Goal: Information Seeking & Learning: Learn about a topic

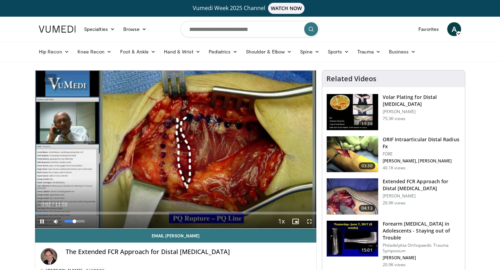
drag, startPoint x: 74, startPoint y: 222, endPoint x: 94, endPoint y: 222, distance: 20.8
click at [94, 222] on div "Mute 56%" at bounding box center [73, 221] width 49 height 14
click at [310, 223] on span "Video Player" at bounding box center [309, 221] width 14 height 14
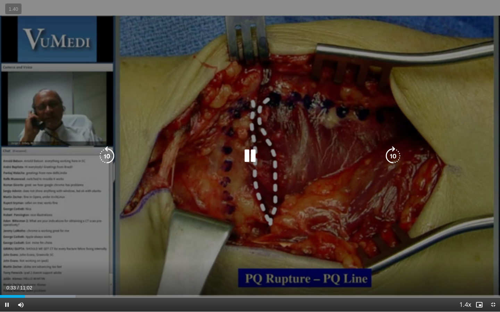
click at [249, 155] on icon "Video Player" at bounding box center [249, 155] width 19 height 19
click at [255, 166] on div "10 seconds Tap to unmute" at bounding box center [250, 156] width 500 height 312
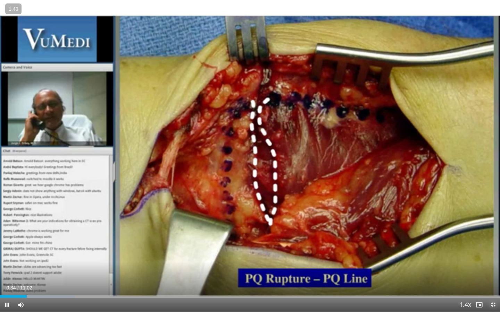
click at [491, 270] on span "Video Player" at bounding box center [493, 305] width 14 height 14
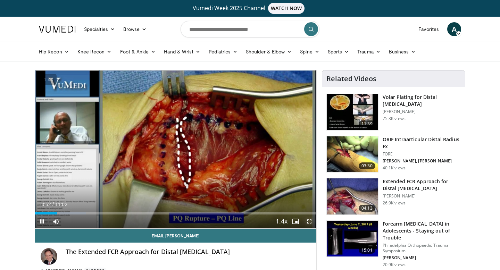
click at [309, 222] on span "Video Player" at bounding box center [309, 221] width 14 height 14
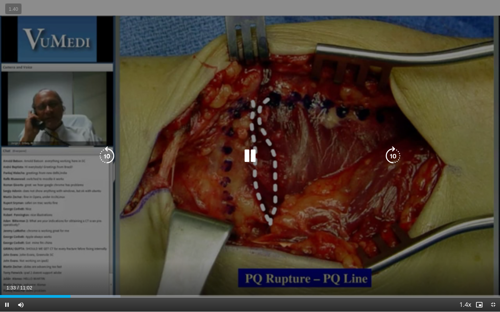
click at [253, 157] on icon "Video Player" at bounding box center [249, 155] width 19 height 19
click at [252, 157] on icon "Video Player" at bounding box center [249, 155] width 19 height 19
click at [251, 157] on icon "Video Player" at bounding box center [249, 155] width 19 height 19
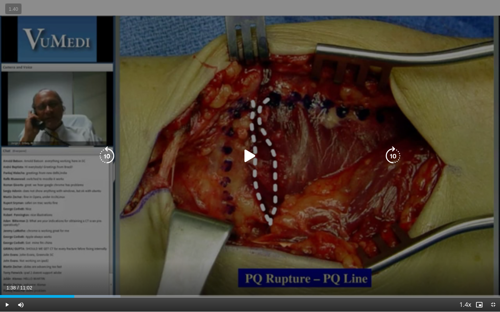
click at [114, 158] on icon "Video Player" at bounding box center [106, 155] width 19 height 19
click at [241, 156] on icon "Video Player" at bounding box center [249, 155] width 19 height 19
click at [245, 154] on icon "Video Player" at bounding box center [249, 155] width 19 height 19
click at [249, 154] on icon "Video Player" at bounding box center [249, 155] width 19 height 19
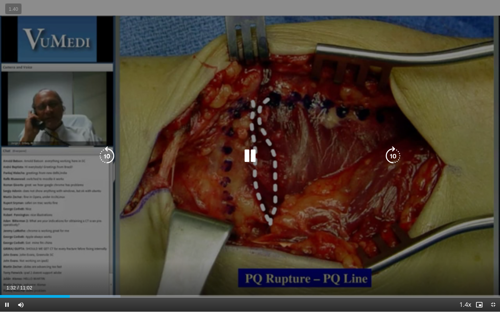
click at [249, 154] on icon "Video Player" at bounding box center [249, 155] width 19 height 19
click at [198, 205] on div "20 seconds Tap to unmute" at bounding box center [250, 156] width 500 height 312
click at [233, 164] on div "20 seconds Tap to unmute" at bounding box center [250, 156] width 500 height 312
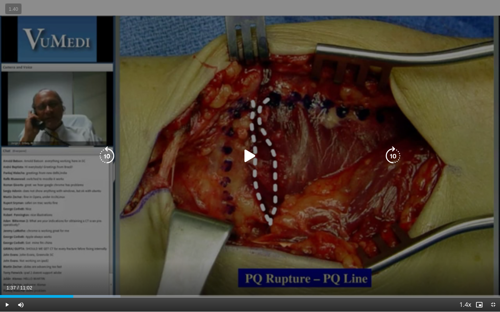
click at [244, 161] on icon "Video Player" at bounding box center [249, 155] width 19 height 19
click at [245, 159] on icon "Video Player" at bounding box center [249, 155] width 19 height 19
click at [247, 159] on icon "Video Player" at bounding box center [249, 155] width 19 height 19
click at [250, 157] on icon "Video Player" at bounding box center [249, 155] width 19 height 19
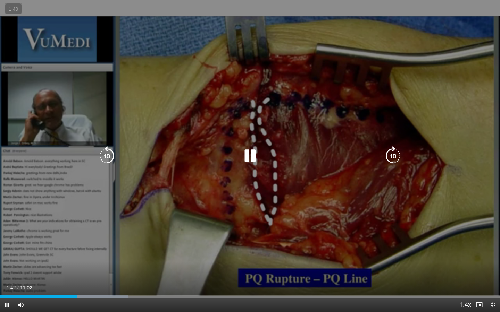
click at [251, 157] on icon "Video Player" at bounding box center [249, 155] width 19 height 19
click at [256, 129] on div "20 seconds Tap to unmute" at bounding box center [250, 156] width 500 height 312
click at [253, 154] on icon "Video Player" at bounding box center [249, 155] width 19 height 19
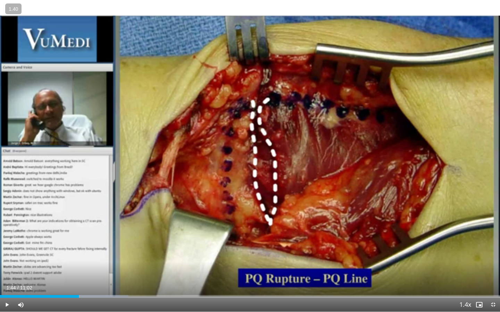
click at [301, 161] on div "Video Player" at bounding box center [250, 156] width 300 height 14
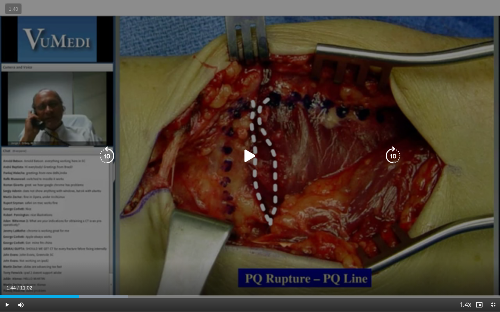
click at [260, 157] on div "Video Player" at bounding box center [250, 156] width 300 height 14
click at [245, 155] on icon "Video Player" at bounding box center [249, 155] width 19 height 19
click at [247, 151] on icon "Video Player" at bounding box center [249, 155] width 19 height 19
click at [249, 151] on icon "Video Player" at bounding box center [249, 155] width 19 height 19
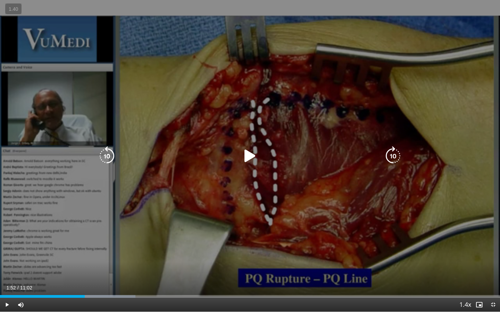
click at [249, 151] on icon "Video Player" at bounding box center [249, 155] width 19 height 19
click at [251, 154] on icon "Video Player" at bounding box center [249, 155] width 19 height 19
click at [253, 155] on icon "Video Player" at bounding box center [249, 155] width 19 height 19
click at [107, 155] on icon "Video Player" at bounding box center [106, 155] width 19 height 19
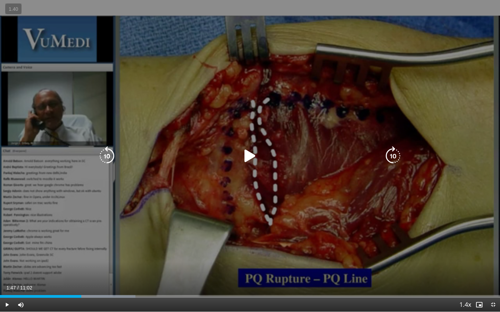
click at [247, 154] on icon "Video Player" at bounding box center [249, 155] width 19 height 19
click at [247, 155] on icon "Video Player" at bounding box center [249, 155] width 19 height 19
click at [246, 155] on icon "Video Player" at bounding box center [249, 155] width 19 height 19
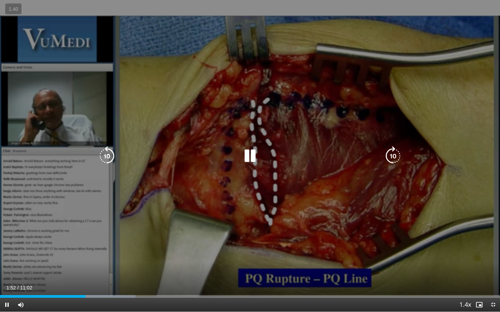
click at [247, 154] on icon "Video Player" at bounding box center [249, 155] width 19 height 19
click at [249, 154] on icon "Video Player" at bounding box center [249, 155] width 19 height 19
click at [248, 155] on icon "Video Player" at bounding box center [249, 155] width 19 height 19
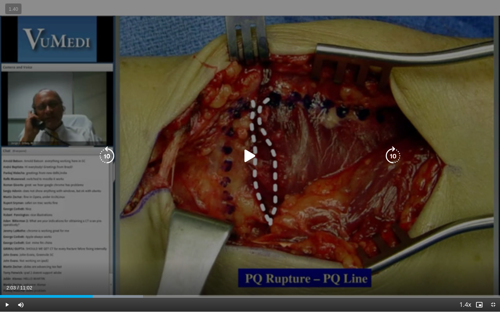
click at [304, 140] on div "10 seconds Tap to unmute" at bounding box center [250, 156] width 500 height 312
click at [254, 152] on icon "Video Player" at bounding box center [249, 155] width 19 height 19
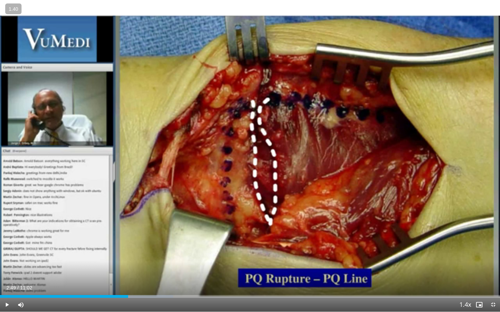
click at [254, 152] on div "10 seconds Tap to unmute" at bounding box center [250, 156] width 500 height 312
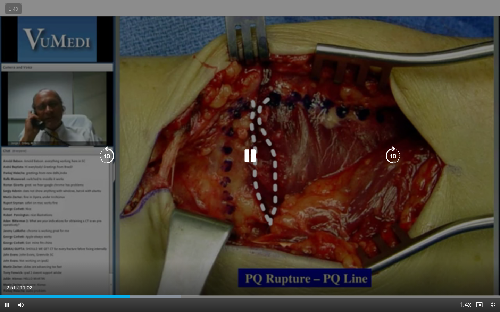
click at [253, 154] on icon "Video Player" at bounding box center [249, 155] width 19 height 19
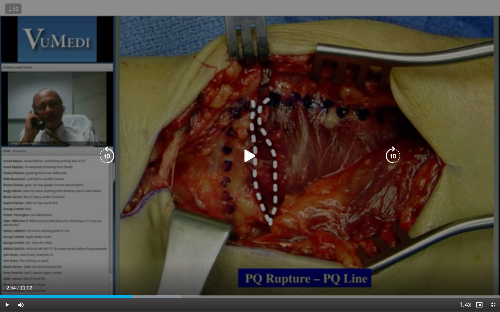
click at [292, 170] on div "10 seconds Tap to unmute" at bounding box center [250, 156] width 500 height 312
click at [110, 157] on icon "Video Player" at bounding box center [106, 155] width 19 height 19
click at [244, 155] on icon "Video Player" at bounding box center [249, 155] width 19 height 19
click at [245, 154] on icon "Video Player" at bounding box center [249, 155] width 19 height 19
click at [249, 154] on icon "Video Player" at bounding box center [249, 155] width 19 height 19
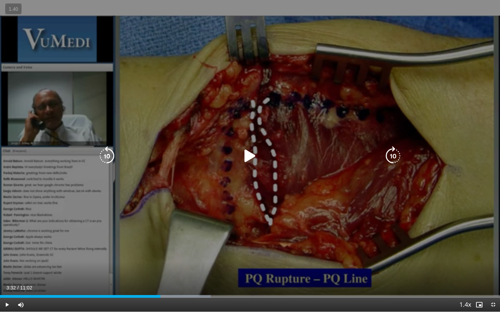
click at [247, 155] on icon "Video Player" at bounding box center [249, 155] width 19 height 19
click at [117, 150] on div "Video Player" at bounding box center [250, 156] width 300 height 14
click at [111, 152] on icon "Video Player" at bounding box center [106, 155] width 19 height 19
click at [252, 154] on icon "Video Player" at bounding box center [249, 155] width 19 height 19
click at [246, 156] on icon "Video Player" at bounding box center [249, 155] width 19 height 19
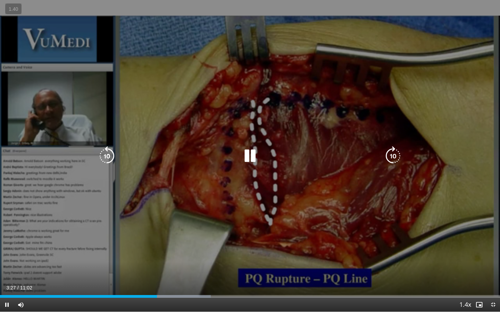
click at [109, 154] on icon "Video Player" at bounding box center [106, 155] width 19 height 19
click at [250, 159] on icon "Video Player" at bounding box center [249, 155] width 19 height 19
click at [338, 153] on div "Video Player" at bounding box center [250, 156] width 300 height 14
click at [240, 146] on div "10 seconds Tap to unmute" at bounding box center [250, 156] width 500 height 312
click at [254, 159] on icon "Video Player" at bounding box center [249, 155] width 19 height 19
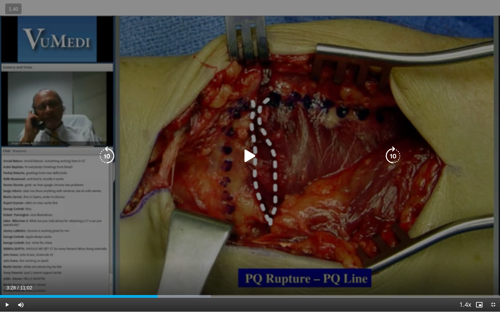
click at [254, 159] on icon "Video Player" at bounding box center [249, 155] width 19 height 19
click at [254, 158] on icon "Video Player" at bounding box center [249, 155] width 19 height 19
click at [252, 158] on icon "Video Player" at bounding box center [249, 155] width 19 height 19
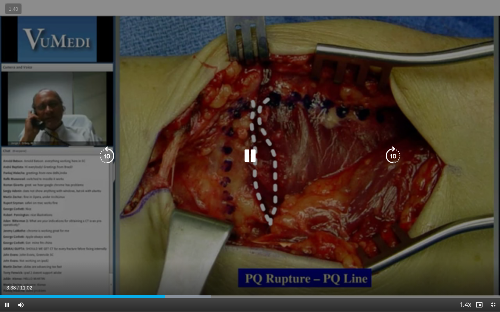
click at [254, 155] on icon "Video Player" at bounding box center [249, 155] width 19 height 19
click at [253, 156] on icon "Video Player" at bounding box center [249, 155] width 19 height 19
click at [245, 158] on icon "Video Player" at bounding box center [249, 155] width 19 height 19
click at [249, 158] on icon "Video Player" at bounding box center [249, 155] width 19 height 19
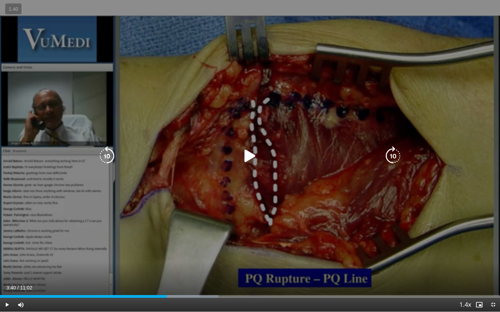
click at [252, 158] on icon "Video Player" at bounding box center [249, 155] width 19 height 19
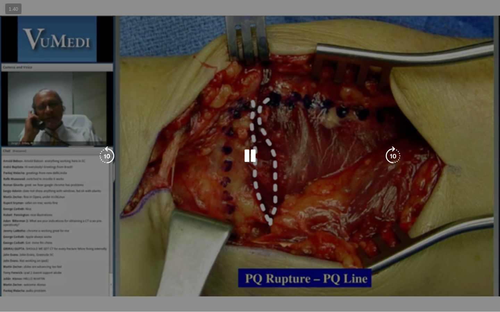
click at [252, 157] on icon "Video Player" at bounding box center [249, 155] width 19 height 19
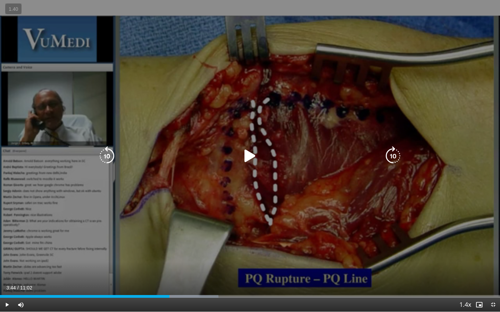
click at [253, 157] on icon "Video Player" at bounding box center [249, 155] width 19 height 19
click at [254, 156] on icon "Video Player" at bounding box center [249, 155] width 19 height 19
click at [253, 156] on icon "Video Player" at bounding box center [249, 155] width 19 height 19
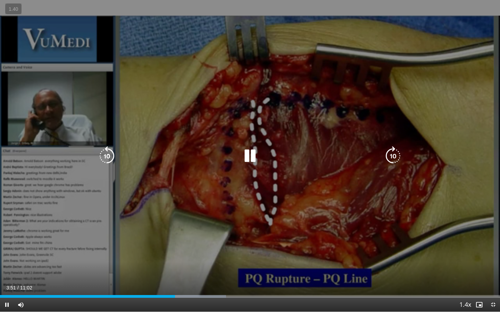
click at [253, 156] on icon "Video Player" at bounding box center [249, 155] width 19 height 19
click at [261, 159] on div "Video Player" at bounding box center [250, 156] width 300 height 14
click at [254, 157] on icon "Video Player" at bounding box center [249, 155] width 19 height 19
click at [241, 152] on icon "Video Player" at bounding box center [249, 155] width 19 height 19
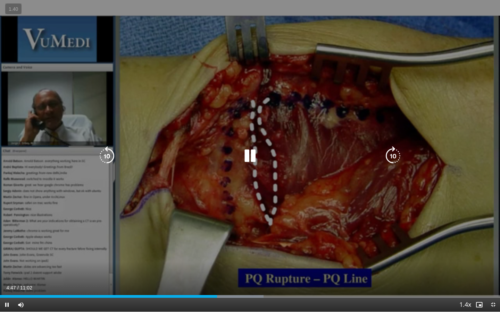
click at [249, 154] on icon "Video Player" at bounding box center [249, 155] width 19 height 19
click at [259, 155] on icon "Video Player" at bounding box center [249, 155] width 19 height 19
click at [254, 152] on icon "Video Player" at bounding box center [249, 155] width 19 height 19
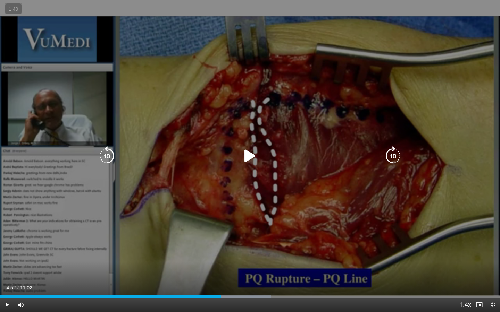
click at [248, 157] on icon "Video Player" at bounding box center [249, 155] width 19 height 19
click at [249, 156] on icon "Video Player" at bounding box center [249, 155] width 19 height 19
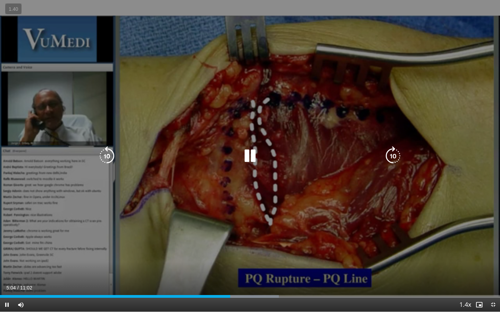
click at [253, 153] on icon "Video Player" at bounding box center [249, 155] width 19 height 19
click at [251, 154] on icon "Video Player" at bounding box center [249, 155] width 19 height 19
click at [249, 153] on icon "Video Player" at bounding box center [249, 155] width 19 height 19
click at [249, 154] on icon "Video Player" at bounding box center [249, 155] width 19 height 19
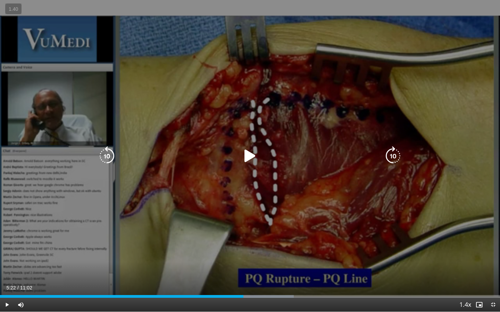
click at [315, 192] on div "10 seconds Tap to unmute" at bounding box center [250, 156] width 500 height 312
click at [251, 158] on icon "Video Player" at bounding box center [249, 155] width 19 height 19
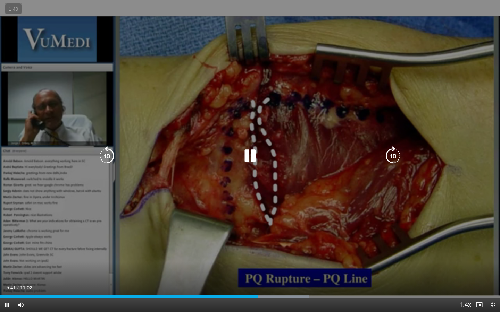
click at [251, 158] on icon "Video Player" at bounding box center [249, 155] width 19 height 19
click at [250, 159] on icon "Video Player" at bounding box center [249, 155] width 19 height 19
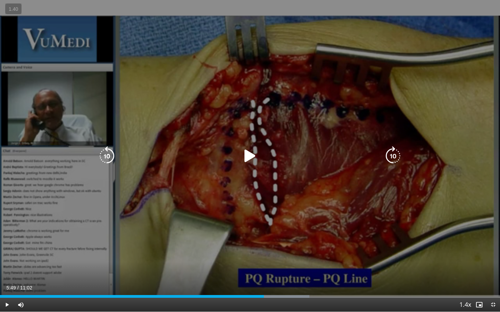
click at [251, 157] on icon "Video Player" at bounding box center [249, 155] width 19 height 19
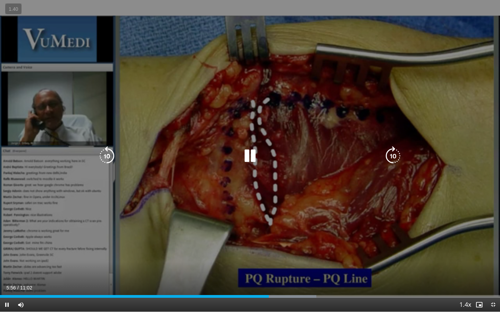
click at [251, 156] on icon "Video Player" at bounding box center [249, 155] width 19 height 19
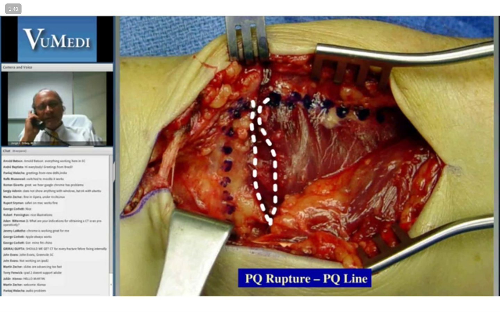
click at [251, 156] on div "10 seconds Tap to unmute" at bounding box center [250, 156] width 500 height 312
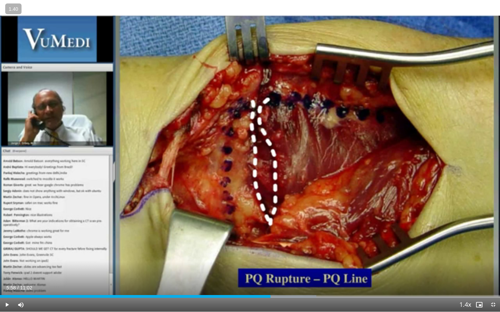
click at [251, 156] on div "10 seconds Tap to unmute" at bounding box center [250, 156] width 500 height 312
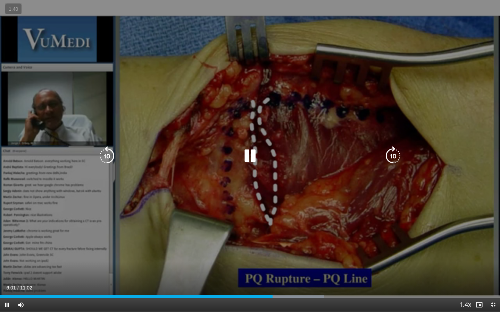
click at [248, 156] on icon "Video Player" at bounding box center [249, 155] width 19 height 19
click at [258, 146] on div "10 seconds Tap to unmute" at bounding box center [250, 156] width 500 height 312
click at [104, 155] on icon "Video Player" at bounding box center [106, 155] width 19 height 19
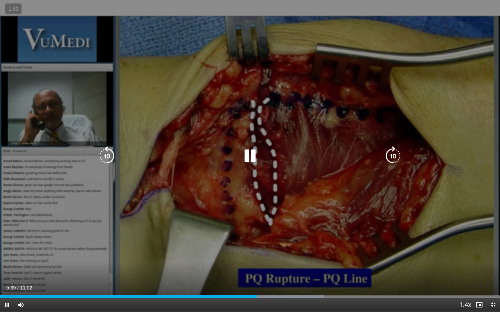
click at [251, 154] on icon "Video Player" at bounding box center [249, 155] width 19 height 19
click at [114, 154] on icon "Video Player" at bounding box center [106, 155] width 19 height 19
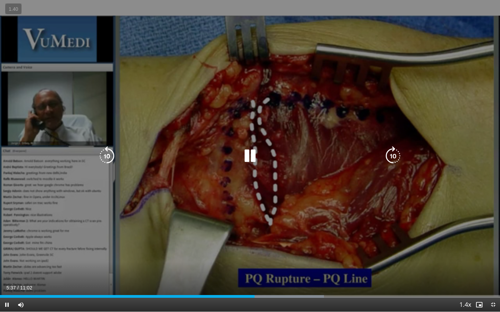
click at [247, 152] on icon "Video Player" at bounding box center [249, 155] width 19 height 19
click at [249, 155] on icon "Video Player" at bounding box center [249, 155] width 19 height 19
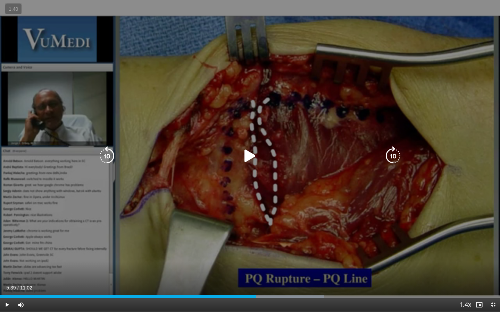
click at [291, 166] on div "10 seconds Tap to unmute" at bounding box center [250, 156] width 500 height 312
click at [248, 155] on icon "Video Player" at bounding box center [249, 155] width 19 height 19
click at [251, 155] on icon "Video Player" at bounding box center [249, 155] width 19 height 19
click at [246, 152] on icon "Video Player" at bounding box center [249, 155] width 19 height 19
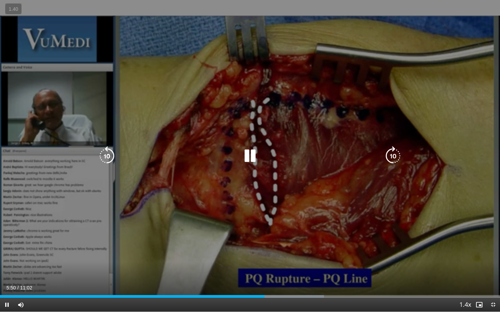
click at [248, 154] on icon "Video Player" at bounding box center [249, 155] width 19 height 19
click at [251, 154] on icon "Video Player" at bounding box center [249, 155] width 19 height 19
click at [254, 156] on icon "Video Player" at bounding box center [249, 155] width 19 height 19
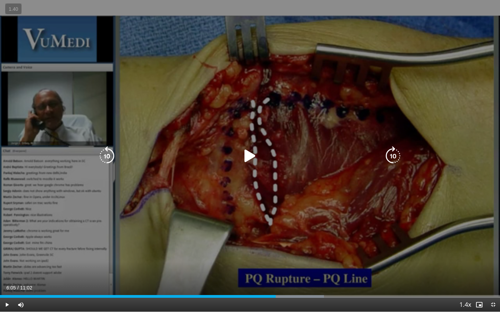
click at [254, 156] on icon "Video Player" at bounding box center [249, 155] width 19 height 19
click at [98, 155] on icon "Video Player" at bounding box center [106, 155] width 19 height 19
click at [391, 154] on icon "Video Player" at bounding box center [392, 155] width 19 height 19
click at [108, 156] on icon "Video Player" at bounding box center [106, 155] width 19 height 19
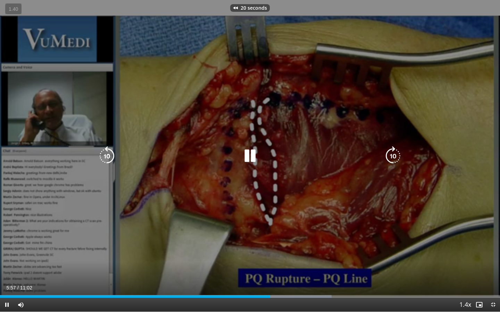
click at [108, 156] on icon "Video Player" at bounding box center [106, 155] width 19 height 19
click at [252, 156] on icon "Video Player" at bounding box center [249, 155] width 19 height 19
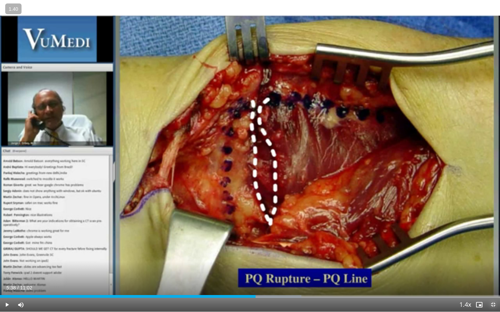
click at [492, 270] on span "Video Player" at bounding box center [493, 305] width 14 height 14
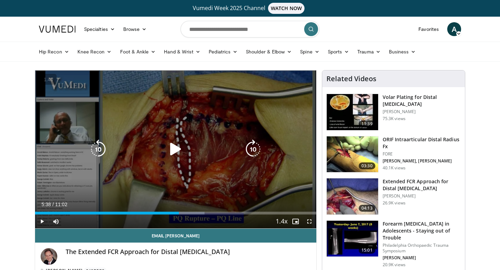
click at [157, 148] on div "Video Player" at bounding box center [175, 149] width 169 height 14
click at [178, 147] on icon "Video Player" at bounding box center [175, 148] width 19 height 19
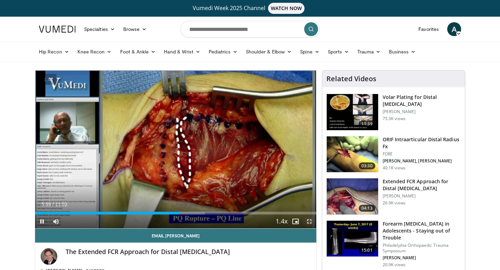
click at [308, 222] on span "Video Player" at bounding box center [309, 221] width 14 height 14
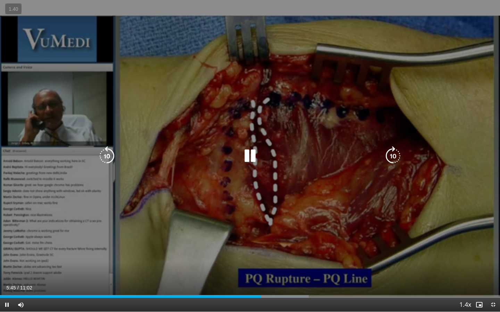
click at [255, 160] on icon "Video Player" at bounding box center [249, 155] width 19 height 19
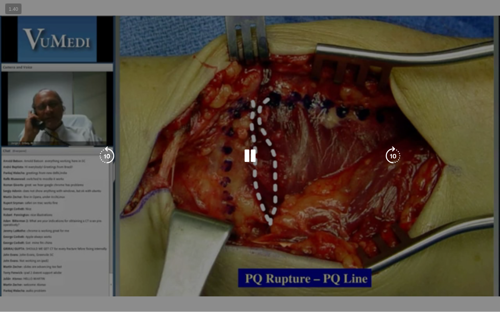
click at [255, 160] on icon "Video Player" at bounding box center [249, 155] width 19 height 19
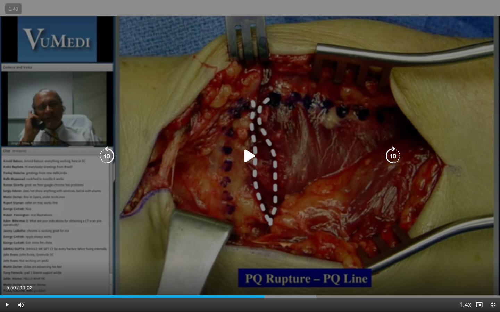
click at [255, 159] on icon "Video Player" at bounding box center [249, 155] width 19 height 19
click at [252, 156] on icon "Video Player" at bounding box center [249, 155] width 19 height 19
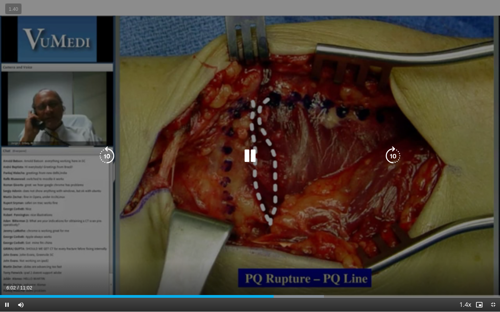
click at [252, 155] on icon "Video Player" at bounding box center [249, 155] width 19 height 19
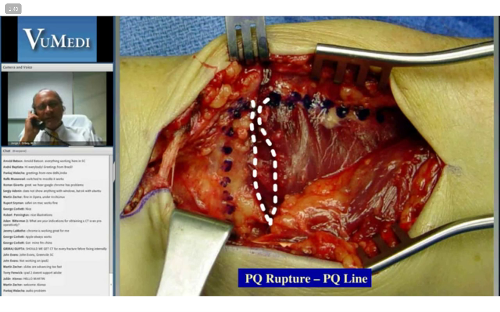
click at [252, 155] on div "40 seconds Tap to unmute" at bounding box center [250, 156] width 500 height 312
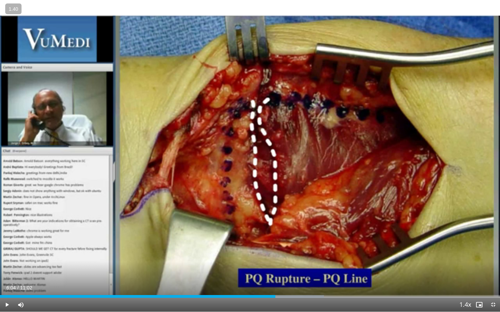
click at [252, 155] on div "40 seconds Tap to unmute" at bounding box center [250, 156] width 500 height 312
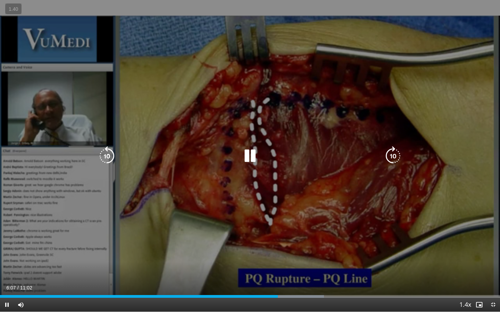
click at [251, 154] on icon "Video Player" at bounding box center [249, 155] width 19 height 19
click at [249, 155] on icon "Video Player" at bounding box center [249, 155] width 19 height 19
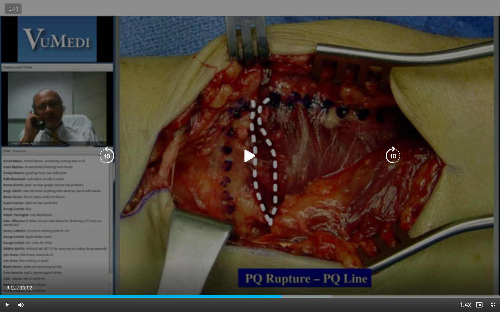
click at [249, 155] on icon "Video Player" at bounding box center [249, 155] width 19 height 19
click at [262, 184] on div "40 seconds Tap to unmute" at bounding box center [250, 156] width 500 height 312
click at [248, 153] on icon "Video Player" at bounding box center [249, 155] width 19 height 19
click at [250, 155] on icon "Video Player" at bounding box center [249, 155] width 19 height 19
click at [249, 154] on icon "Video Player" at bounding box center [249, 155] width 19 height 19
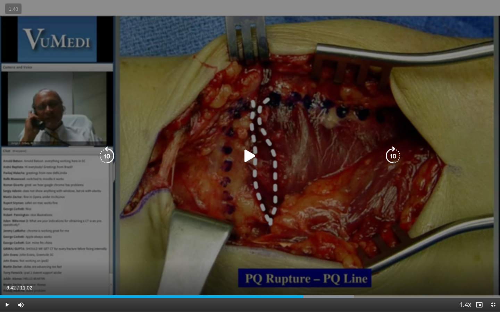
click at [344, 118] on div "40 seconds Tap to unmute" at bounding box center [250, 156] width 500 height 312
click at [251, 153] on icon "Video Player" at bounding box center [249, 155] width 19 height 19
click at [250, 153] on icon "Video Player" at bounding box center [249, 155] width 19 height 19
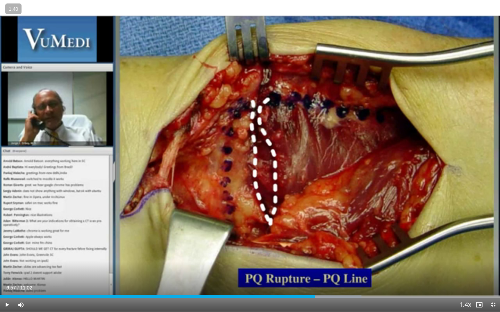
click at [225, 156] on div "Video Player" at bounding box center [250, 156] width 300 height 14
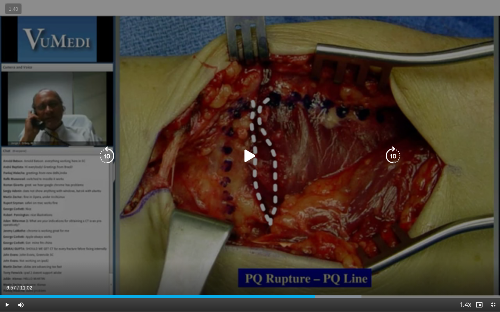
click at [254, 157] on icon "Video Player" at bounding box center [249, 155] width 19 height 19
click at [247, 154] on icon "Video Player" at bounding box center [249, 155] width 19 height 19
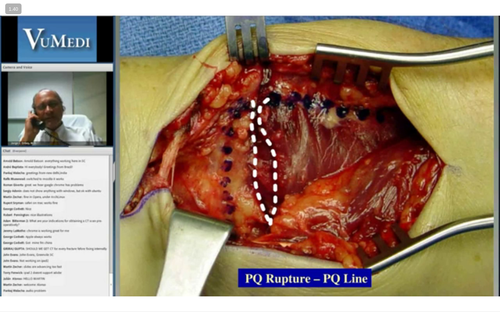
click at [247, 154] on div "40 seconds Tap to unmute" at bounding box center [250, 156] width 500 height 312
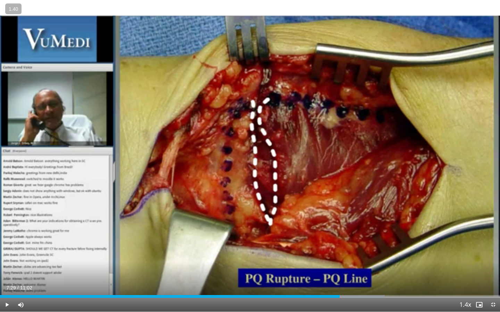
click at [247, 154] on div "40 seconds Tap to unmute" at bounding box center [250, 156] width 500 height 312
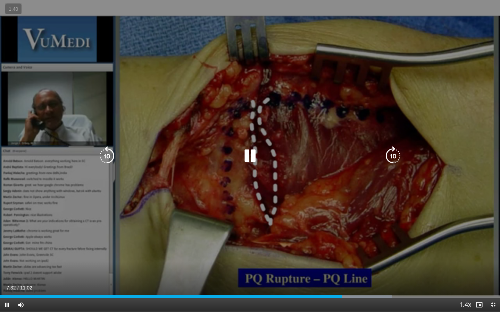
click at [247, 154] on icon "Video Player" at bounding box center [249, 155] width 19 height 19
click at [242, 156] on icon "Video Player" at bounding box center [249, 155] width 19 height 19
click at [108, 154] on icon "Video Player" at bounding box center [106, 155] width 19 height 19
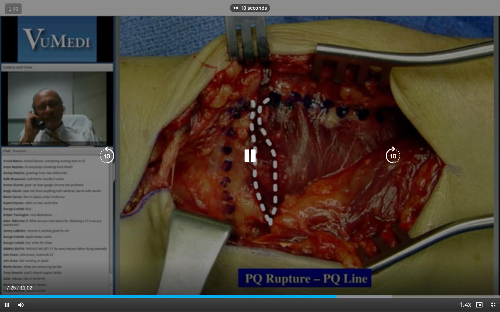
click at [108, 154] on icon "Video Player" at bounding box center [106, 155] width 19 height 19
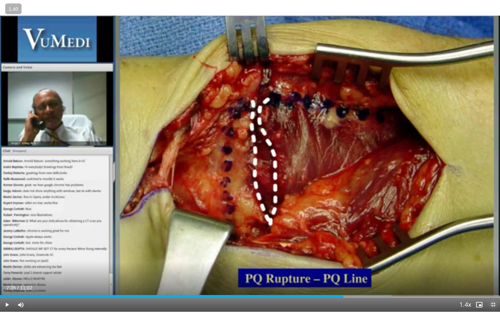
click at [490, 270] on span "Video Player" at bounding box center [493, 305] width 14 height 14
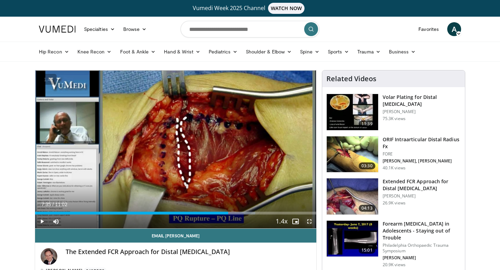
click at [312, 222] on span "Video Player" at bounding box center [309, 221] width 14 height 14
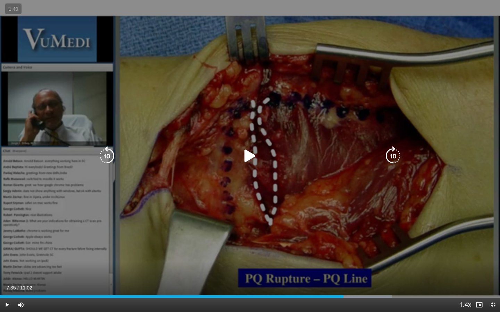
click at [251, 151] on icon "Video Player" at bounding box center [249, 155] width 19 height 19
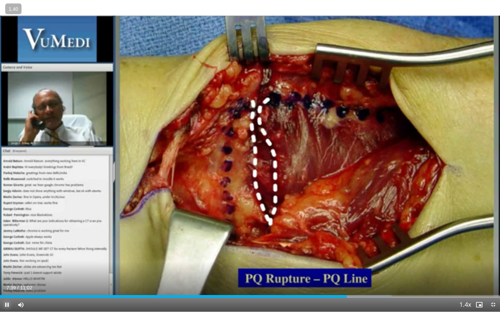
click at [7, 270] on span "Video Player" at bounding box center [7, 305] width 14 height 14
click at [0, 270] on button "Play" at bounding box center [7, 305] width 14 height 14
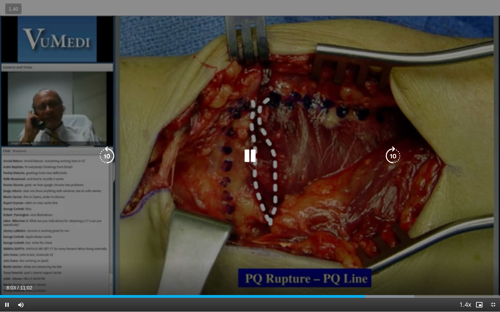
click at [245, 151] on icon "Video Player" at bounding box center [249, 155] width 19 height 19
click at [253, 154] on icon "Video Player" at bounding box center [249, 155] width 19 height 19
click at [251, 157] on icon "Video Player" at bounding box center [249, 155] width 19 height 19
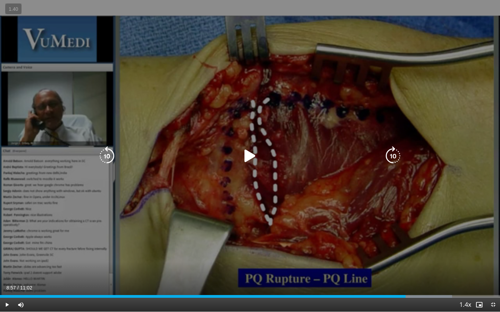
click at [251, 157] on icon "Video Player" at bounding box center [249, 155] width 19 height 19
click at [254, 157] on icon "Video Player" at bounding box center [249, 155] width 19 height 19
click at [239, 139] on div "20 seconds Tap to unmute" at bounding box center [250, 156] width 500 height 312
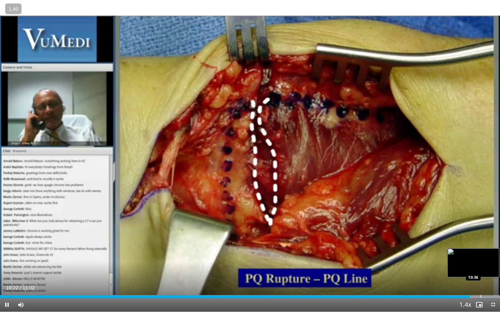
click at [480, 270] on div "Progress Bar" at bounding box center [480, 296] width 1 height 3
click at [489, 270] on div "Progress Bar" at bounding box center [489, 296] width 1 height 3
click at [496, 270] on span "Video Player" at bounding box center [493, 305] width 14 height 14
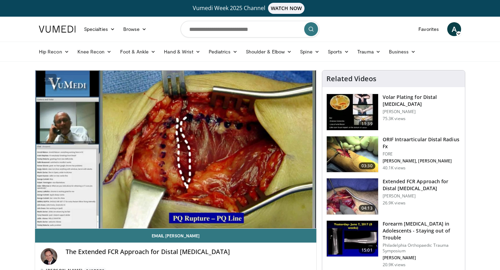
click at [396, 100] on h3 "Volar Plating for Distal [MEDICAL_DATA]" at bounding box center [421, 101] width 78 height 14
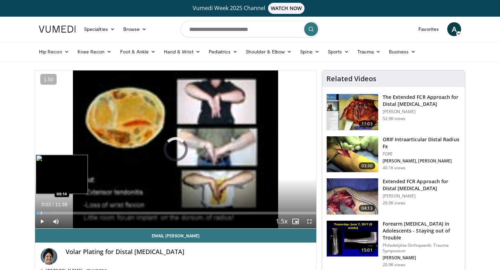
click at [41, 211] on div "Loaded : 5.71% 00:03 00:14" at bounding box center [175, 211] width 281 height 7
click at [47, 212] on div "Progress Bar" at bounding box center [47, 213] width 1 height 3
click at [52, 210] on div "Loaded : 14.28% 00:32 00:43" at bounding box center [175, 211] width 281 height 7
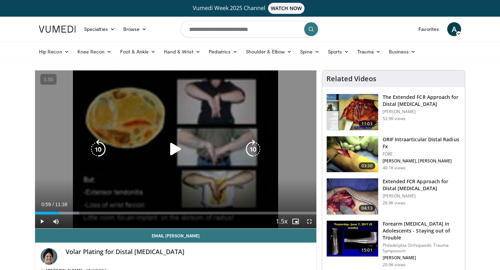
click at [59, 208] on div "Loaded : 15.71% 00:59 00:43" at bounding box center [175, 211] width 281 height 7
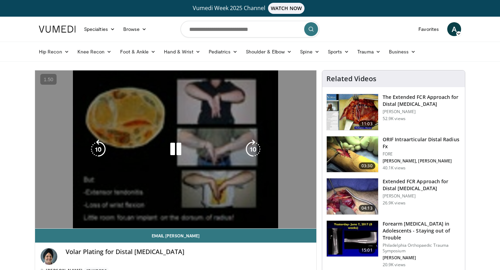
click at [65, 222] on div "Loaded : 15.71% 01:00 00:43" at bounding box center [175, 225] width 281 height 7
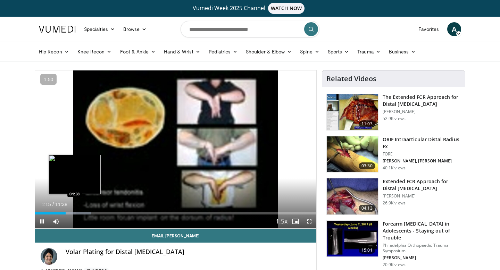
click at [75, 209] on div "Loaded : 19.99% 01:16 01:38" at bounding box center [175, 211] width 281 height 7
click at [82, 211] on div "Loaded : 19.99% 01:39 01:58" at bounding box center [175, 211] width 281 height 7
click at [77, 211] on div "Loaded : 25.76% 02:00 02:02" at bounding box center [175, 211] width 281 height 7
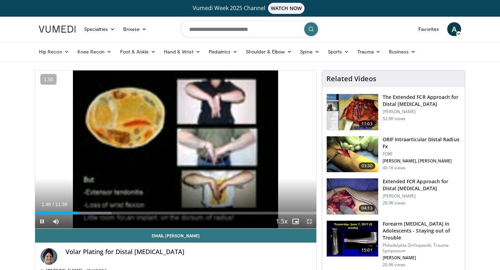
click at [306, 222] on span "Video Player" at bounding box center [309, 221] width 14 height 14
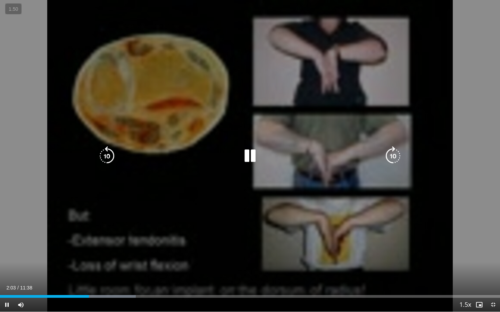
click at [250, 158] on icon "Video Player" at bounding box center [249, 155] width 19 height 19
click at [249, 157] on icon "Video Player" at bounding box center [249, 155] width 19 height 19
click at [249, 156] on icon "Video Player" at bounding box center [249, 155] width 19 height 19
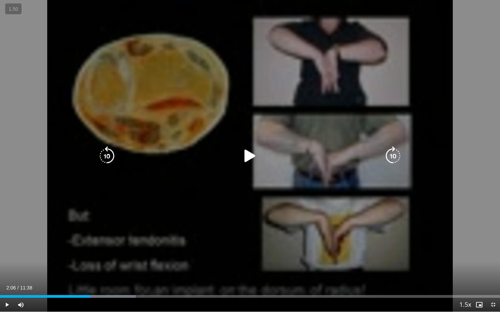
click at [250, 154] on icon "Video Player" at bounding box center [249, 155] width 19 height 19
click at [248, 152] on icon "Video Player" at bounding box center [249, 155] width 19 height 19
click at [249, 151] on icon "Video Player" at bounding box center [249, 155] width 19 height 19
click at [248, 151] on icon "Video Player" at bounding box center [249, 155] width 19 height 19
click at [237, 147] on div "10 seconds Tap to unmute" at bounding box center [250, 156] width 500 height 312
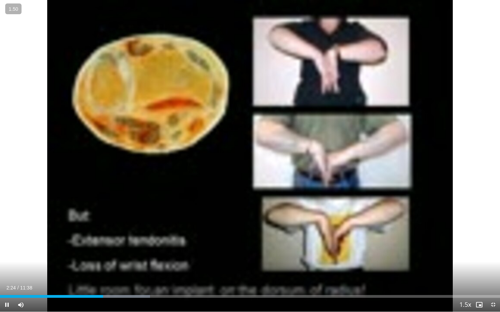
click at [88, 270] on div "Current Time 2:24 / Duration 11:38" at bounding box center [250, 288] width 500 height 6
click at [58, 270] on div "Progress Bar" at bounding box center [58, 296] width 1 height 3
click at [7, 270] on span "Video Player" at bounding box center [7, 305] width 14 height 14
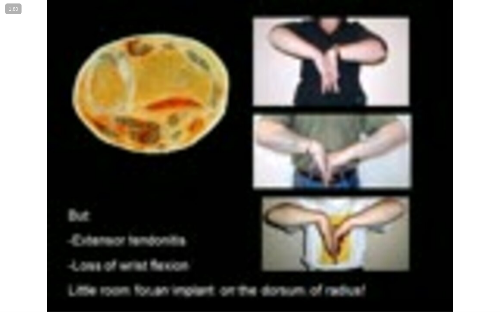
click at [7, 270] on div "10 seconds Tap to unmute" at bounding box center [250, 156] width 500 height 312
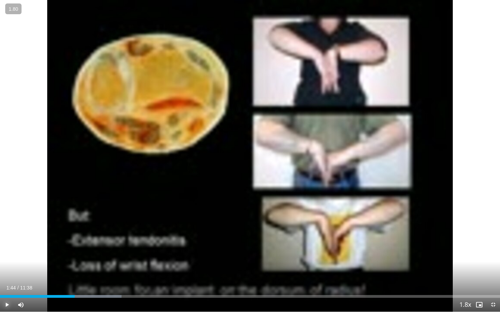
click at [7, 270] on span "Video Player" at bounding box center [7, 305] width 14 height 14
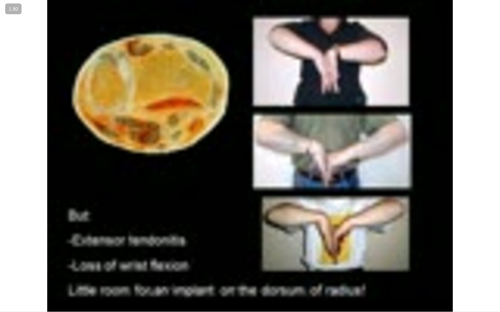
click at [7, 270] on video-js "**********" at bounding box center [250, 156] width 500 height 312
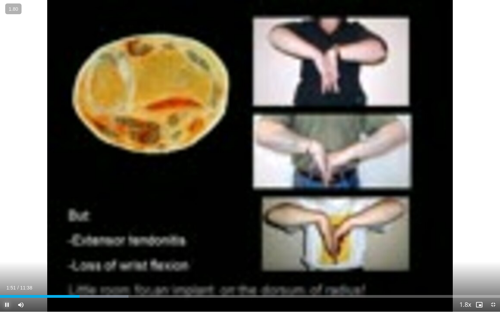
click at [7, 270] on span "Video Player" at bounding box center [7, 305] width 14 height 14
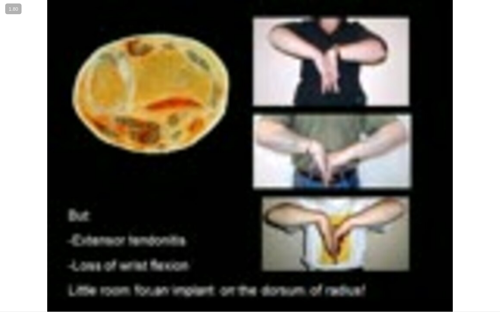
click at [7, 270] on div "10 seconds Tap to unmute" at bounding box center [250, 156] width 500 height 312
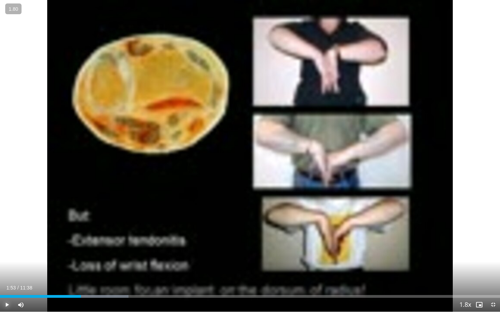
click at [7, 270] on span "Video Player" at bounding box center [7, 305] width 14 height 14
click at [7, 270] on video-js "**********" at bounding box center [250, 156] width 500 height 312
click at [9, 270] on span "Video Player" at bounding box center [7, 305] width 14 height 14
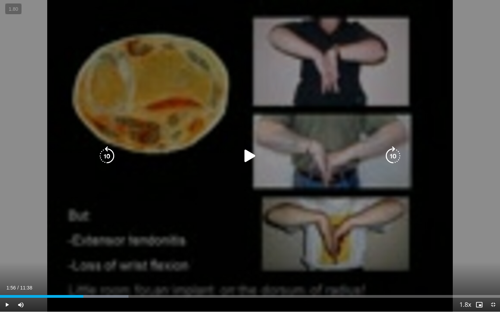
click at [225, 171] on div "10 seconds Tap to unmute" at bounding box center [250, 156] width 500 height 312
click at [242, 160] on icon "Video Player" at bounding box center [249, 155] width 19 height 19
click at [244, 160] on icon "Video Player" at bounding box center [249, 155] width 19 height 19
click at [244, 159] on icon "Video Player" at bounding box center [249, 155] width 19 height 19
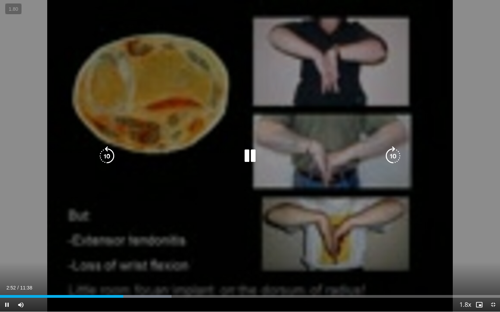
click at [251, 154] on icon "Video Player" at bounding box center [249, 155] width 19 height 19
click at [251, 154] on div "10 seconds Tap to unmute" at bounding box center [250, 156] width 500 height 312
click at [251, 155] on icon "Video Player" at bounding box center [249, 155] width 19 height 19
click at [248, 165] on div "10 seconds Tap to unmute" at bounding box center [250, 156] width 500 height 312
click at [320, 224] on div "10 seconds Tap to unmute" at bounding box center [250, 156] width 500 height 312
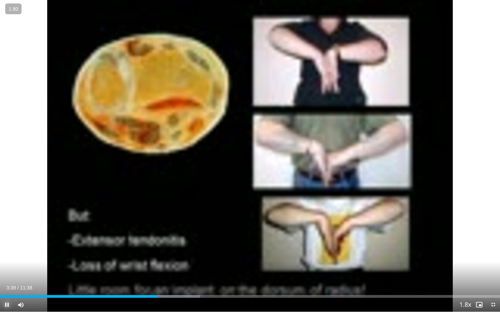
click at [8, 270] on span "Video Player" at bounding box center [7, 305] width 14 height 14
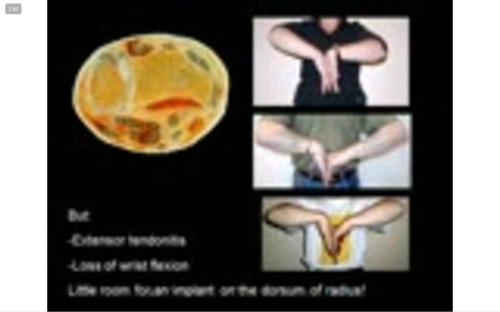
click at [8, 270] on div "10 seconds Tap to unmute" at bounding box center [250, 156] width 500 height 312
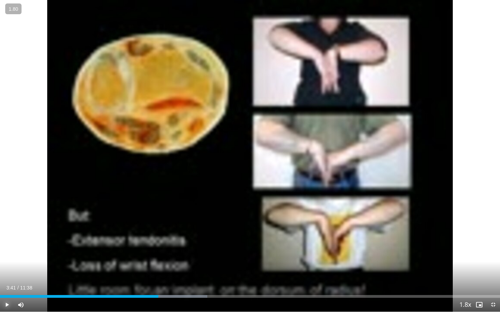
click at [8, 270] on span "Video Player" at bounding box center [7, 305] width 14 height 14
click at [9, 270] on span "Video Player" at bounding box center [7, 305] width 14 height 14
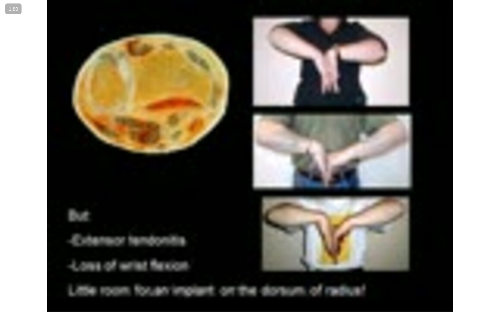
click at [9, 270] on video-js "**********" at bounding box center [250, 156] width 500 height 312
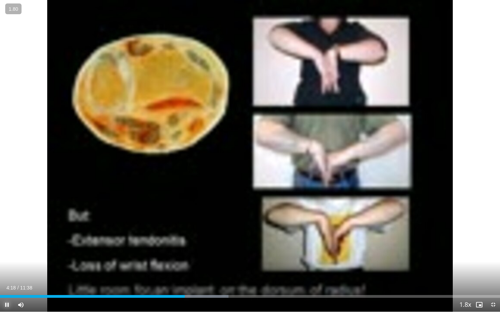
click at [7, 270] on span "Video Player" at bounding box center [7, 305] width 14 height 14
click at [3, 270] on span "Video Player" at bounding box center [7, 305] width 14 height 14
click at [7, 270] on span "Video Player" at bounding box center [7, 305] width 14 height 14
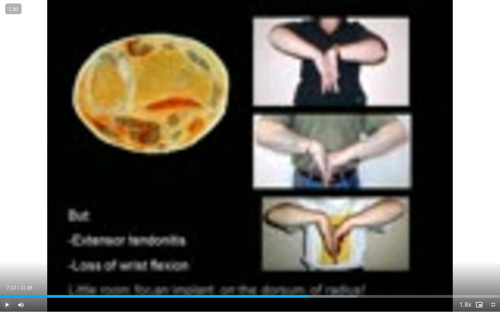
click at [7, 270] on span "Video Player" at bounding box center [7, 305] width 14 height 14
click at [8, 270] on span "Video Player" at bounding box center [7, 305] width 14 height 14
click at [494, 270] on span "Video Player" at bounding box center [493, 305] width 14 height 14
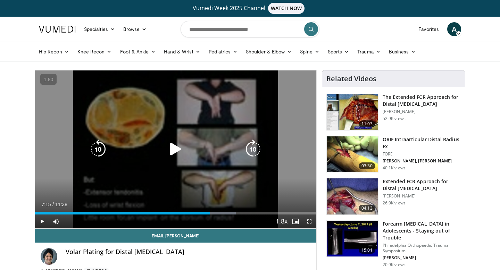
click at [185, 112] on div "10 seconds Tap to unmute" at bounding box center [175, 149] width 281 height 158
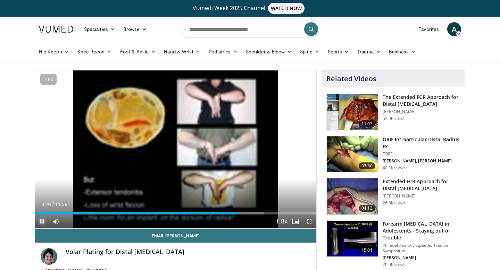
click at [42, 221] on span "Video Player" at bounding box center [42, 221] width 14 height 14
click at [160, 211] on div "Loaded : 0.00% 08:21 05:10" at bounding box center [175, 211] width 281 height 7
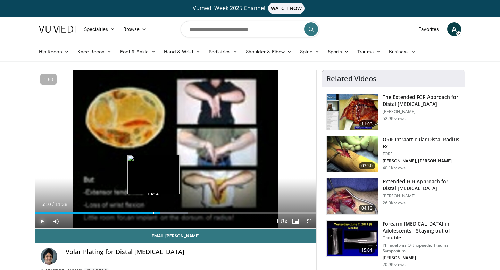
click at [153, 213] on div "Progress Bar" at bounding box center [153, 213] width 1 height 3
click at [151, 212] on div "Progress Bar" at bounding box center [151, 213] width 1 height 3
click at [146, 212] on div "Progress Bar" at bounding box center [146, 213] width 1 height 3
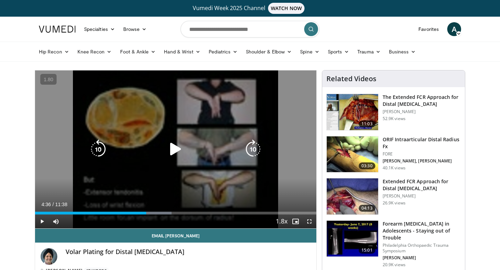
click at [187, 144] on div "Video Player" at bounding box center [175, 149] width 169 height 14
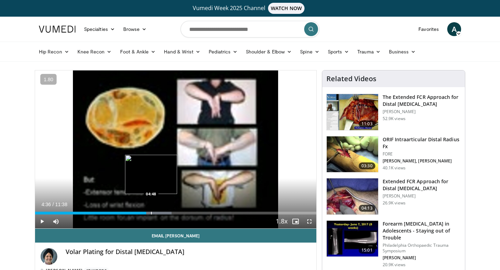
click at [149, 212] on div "Loaded : 48.57% 04:36 04:48" at bounding box center [175, 213] width 281 height 3
click at [151, 212] on div "Progress Bar" at bounding box center [151, 213] width 1 height 3
click at [153, 212] on div "Loaded : 50.00% 04:55 04:55" at bounding box center [175, 213] width 281 height 3
click at [156, 212] on div "Progress Bar" at bounding box center [156, 213] width 1 height 3
click at [139, 212] on div "Loaded : 52.86% 04:19 04:18" at bounding box center [175, 213] width 281 height 3
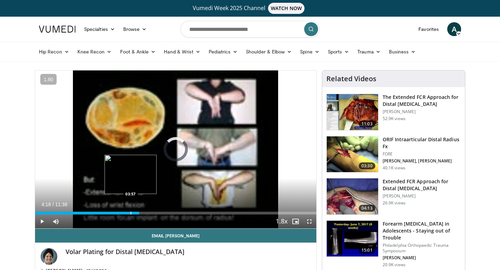
click at [130, 211] on div "Loaded : 0.00% 04:18 03:57" at bounding box center [175, 211] width 281 height 7
click at [129, 211] on div "Loaded : 41.50% 03:56 03:55" at bounding box center [175, 211] width 281 height 7
click at [133, 211] on div "Loaded : 42.86% 04:04 04:04" at bounding box center [175, 211] width 281 height 7
click at [135, 210] on div "Loaded : 44.29% 04:08 04:08" at bounding box center [175, 211] width 281 height 7
click at [137, 212] on div "Progress Bar" at bounding box center [137, 213] width 1 height 3
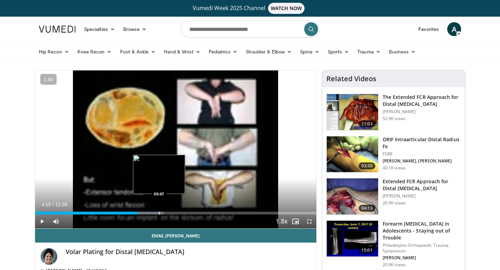
click at [159, 210] on div "Loaded : 45.71% 04:15 05:07" at bounding box center [175, 211] width 281 height 7
